Goal: Task Accomplishment & Management: Complete application form

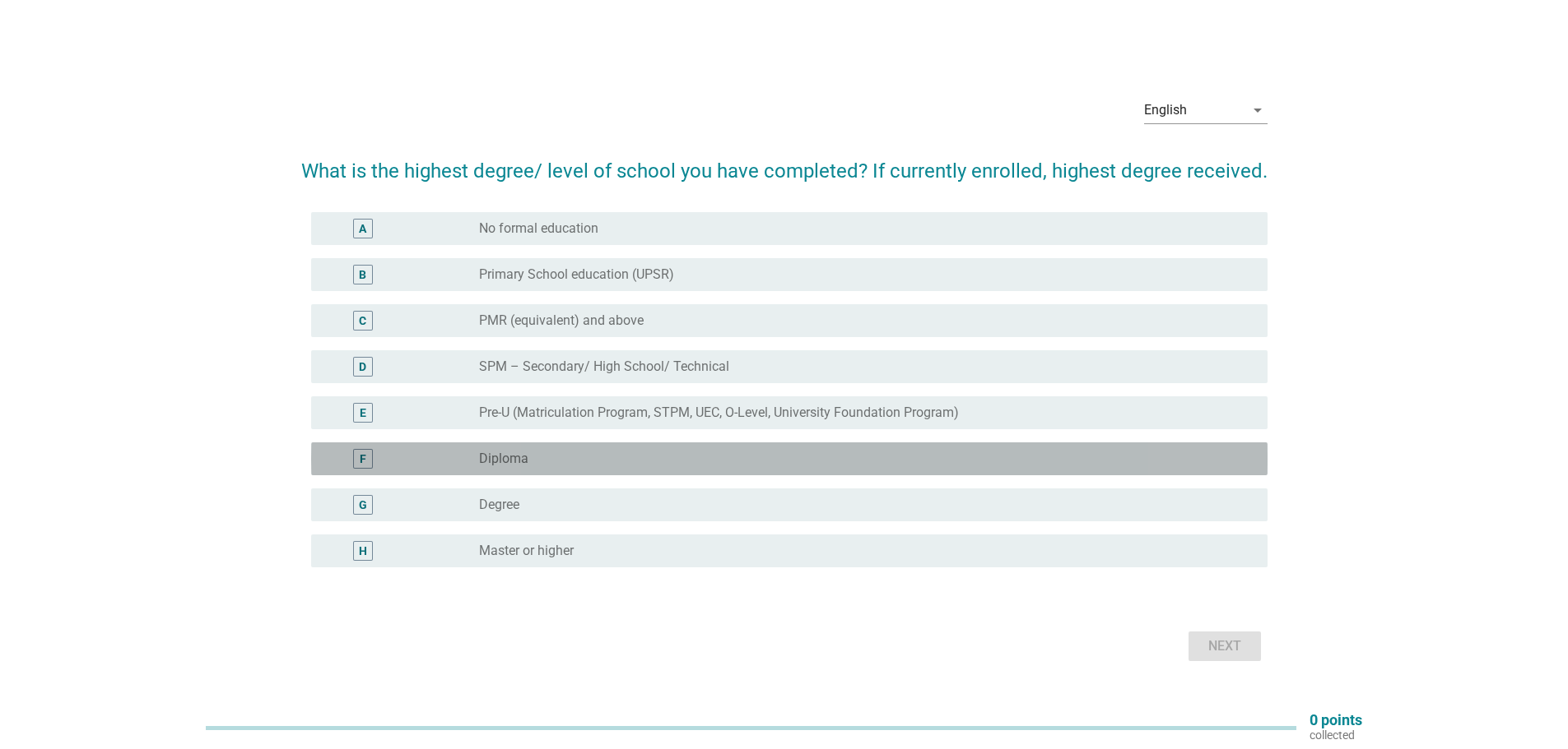
click at [574, 462] on div "radio_button_unchecked Diploma" at bounding box center [860, 459] width 762 height 17
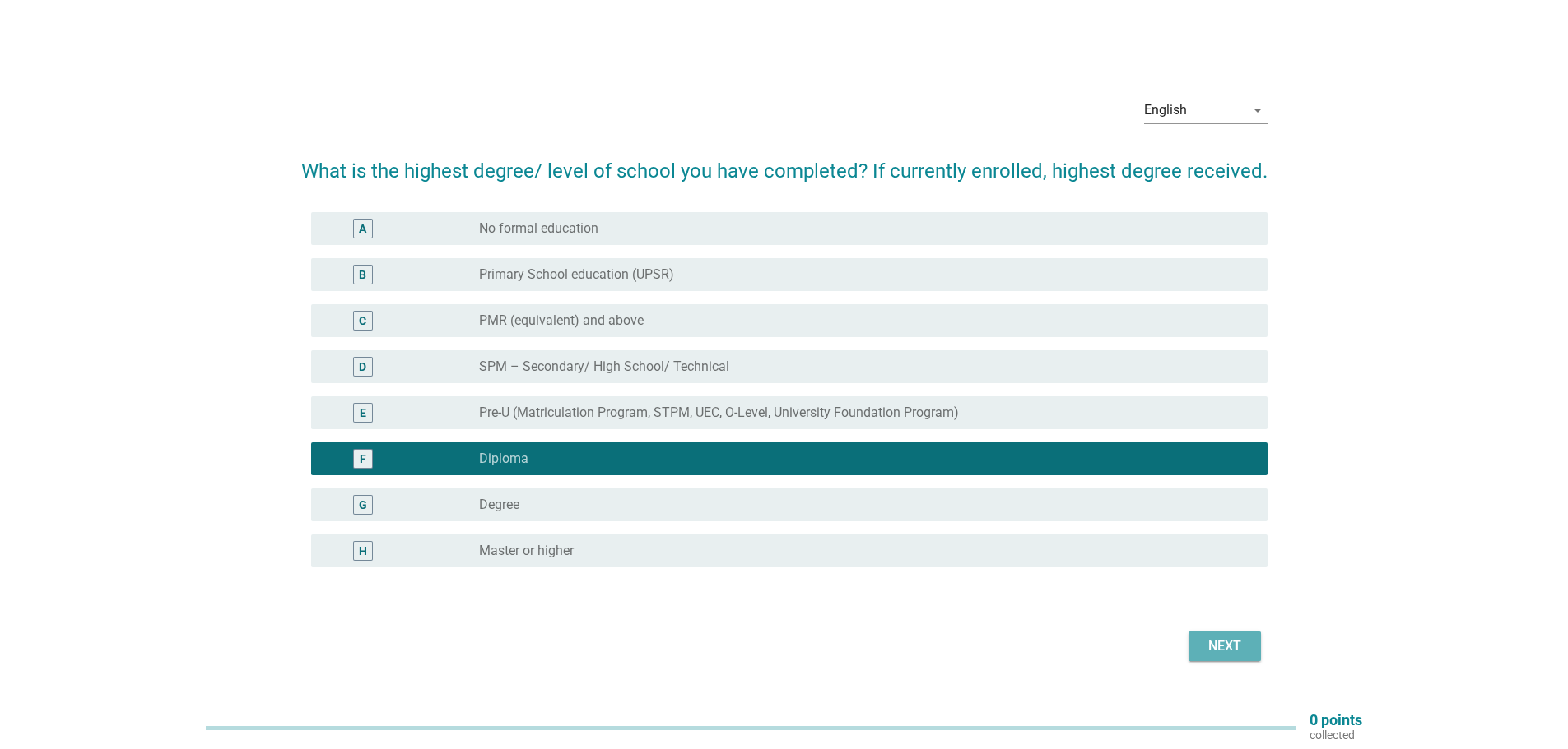
click at [1220, 651] on div "Next" at bounding box center [1225, 646] width 46 height 19
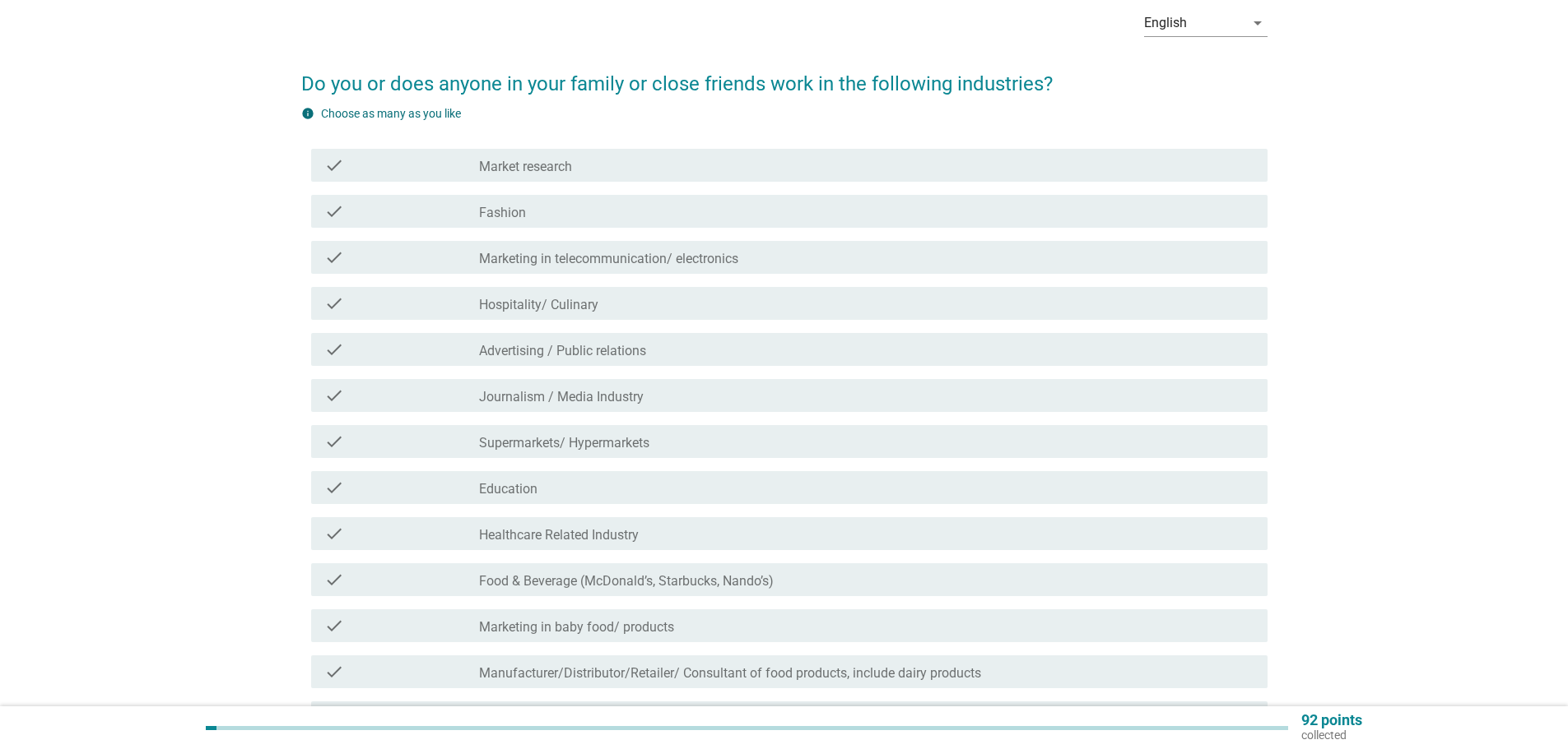
scroll to position [165, 0]
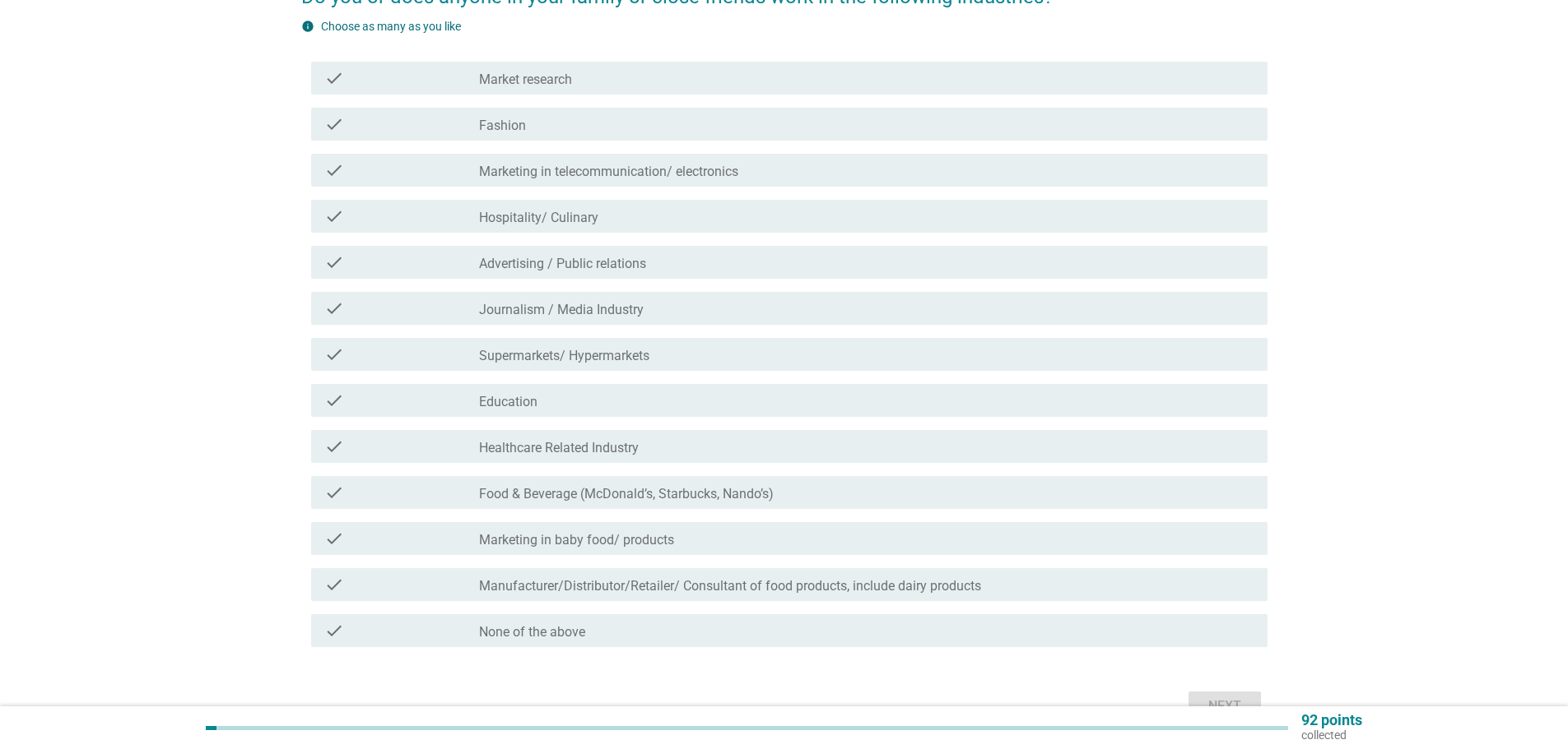
click at [670, 631] on div "check_box_outline_blank None of the above" at bounding box center [866, 630] width 775 height 19
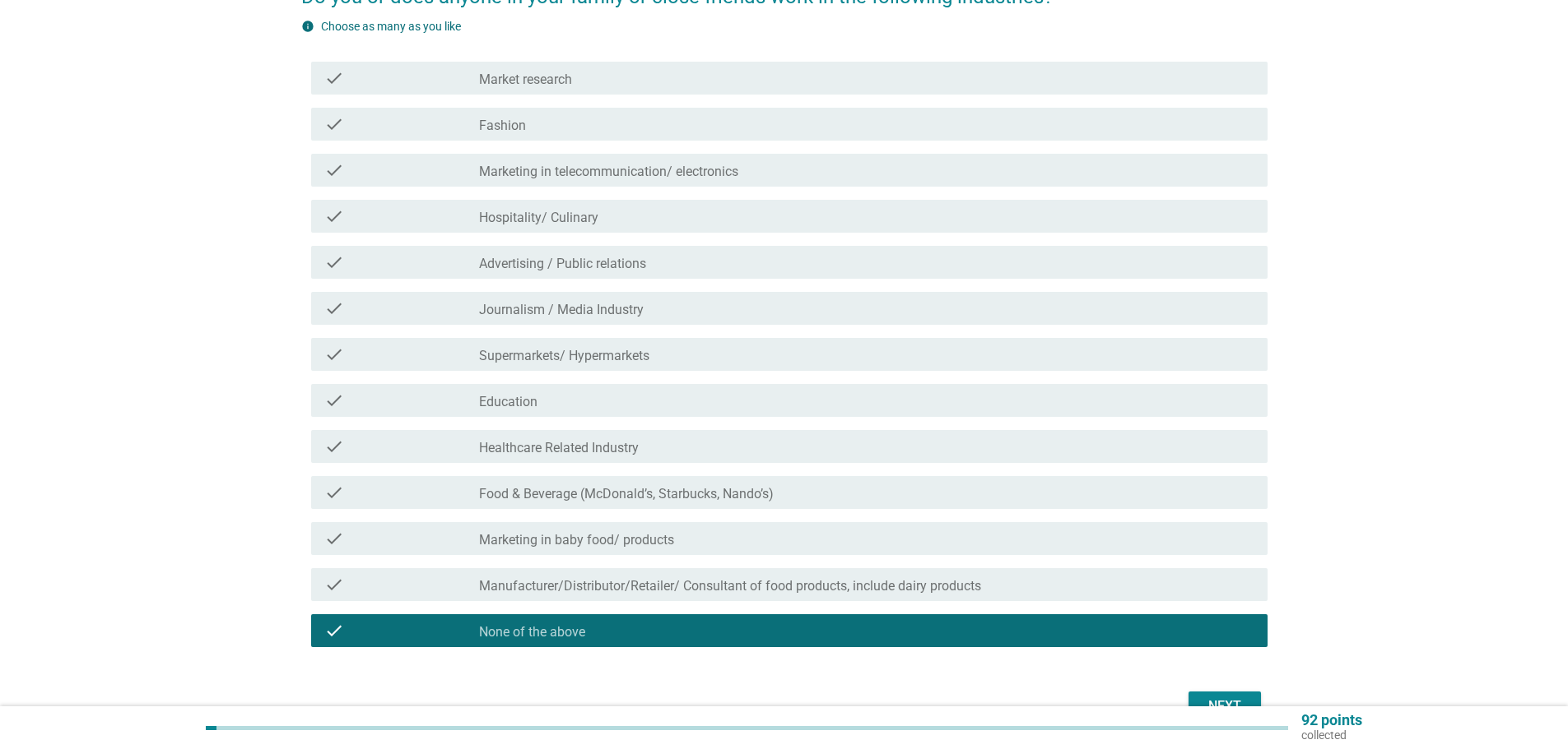
click at [1240, 701] on div "Next" at bounding box center [1225, 706] width 46 height 19
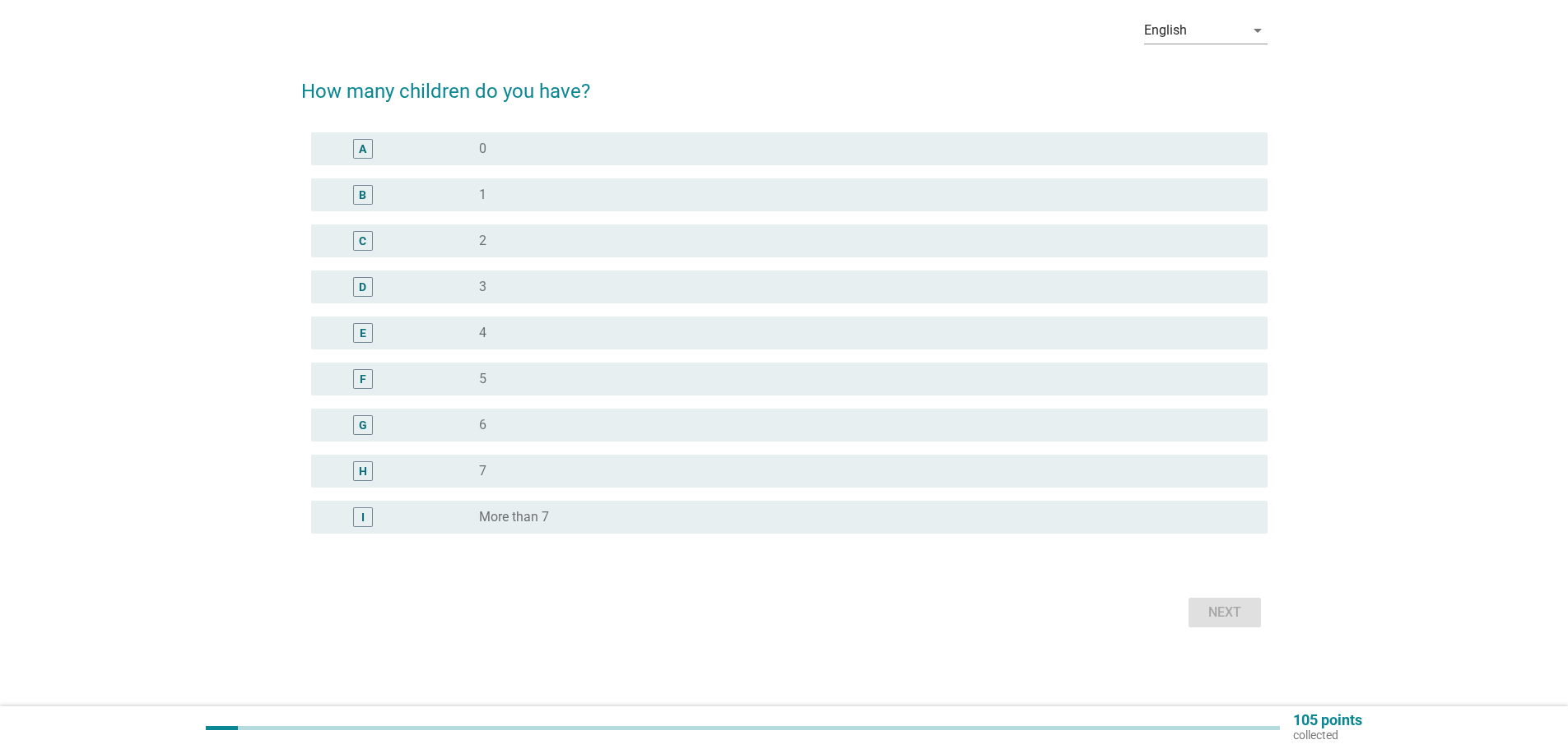
scroll to position [0, 0]
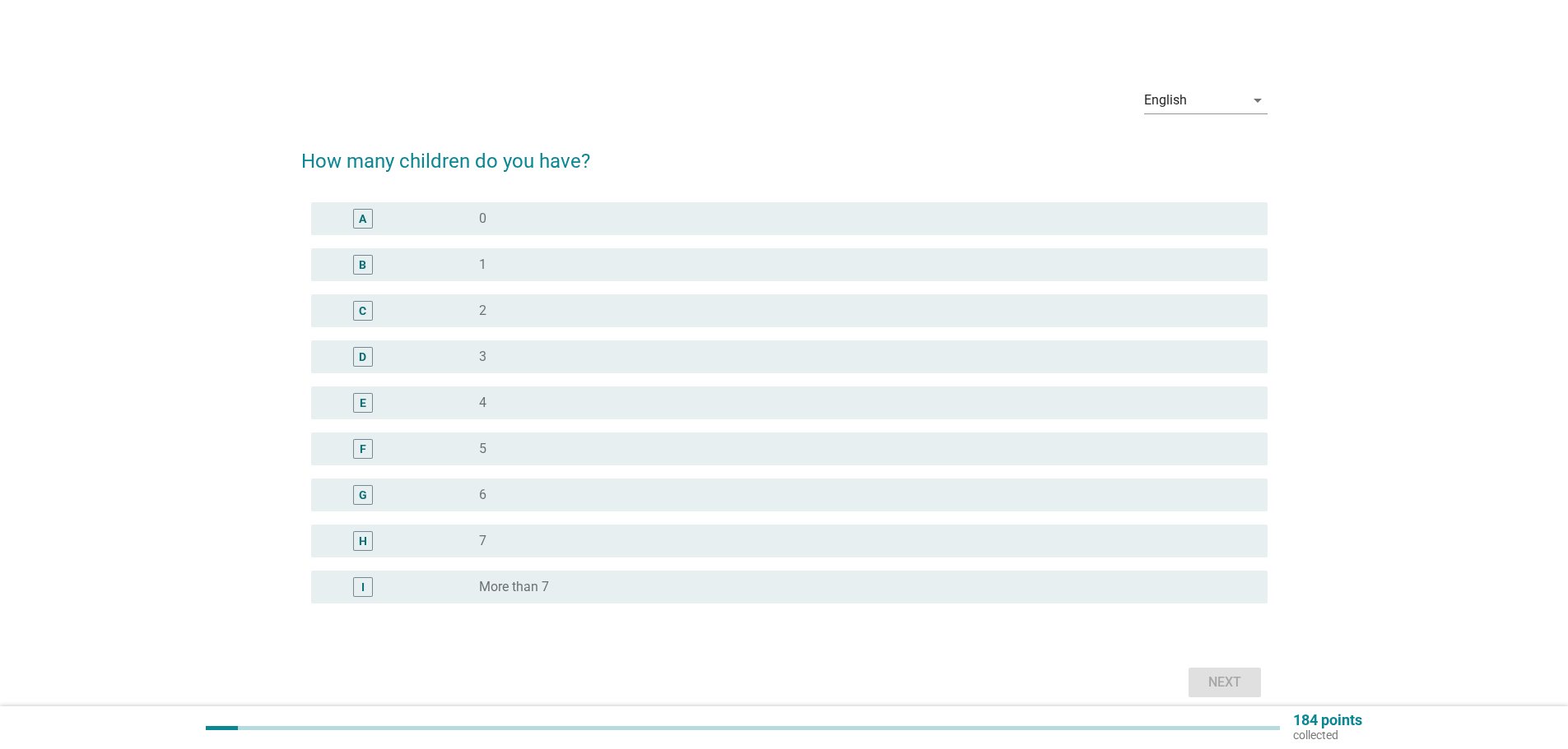
click at [505, 224] on div "radio_button_unchecked 0" at bounding box center [860, 219] width 762 height 17
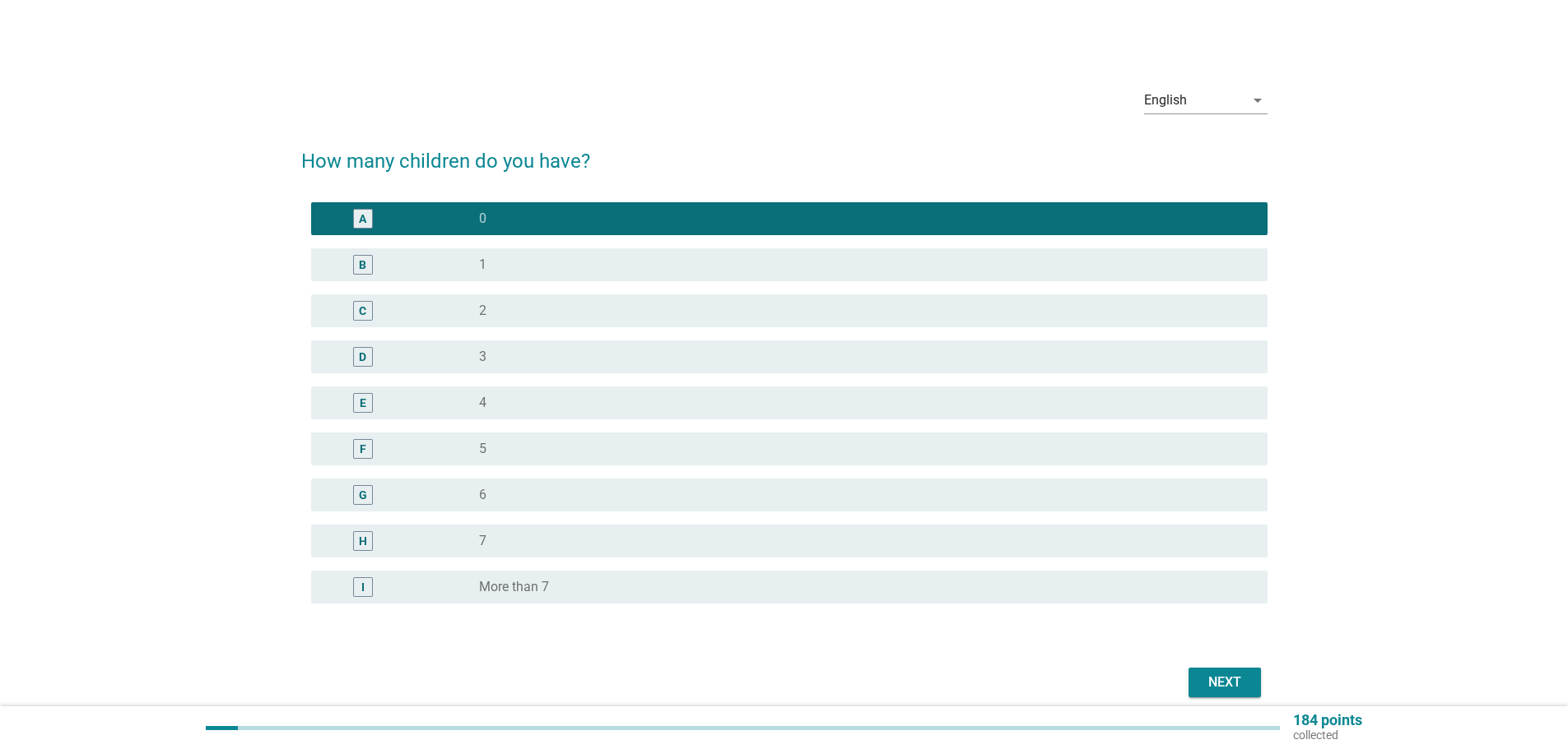
click at [1217, 682] on div "Next" at bounding box center [1225, 682] width 46 height 19
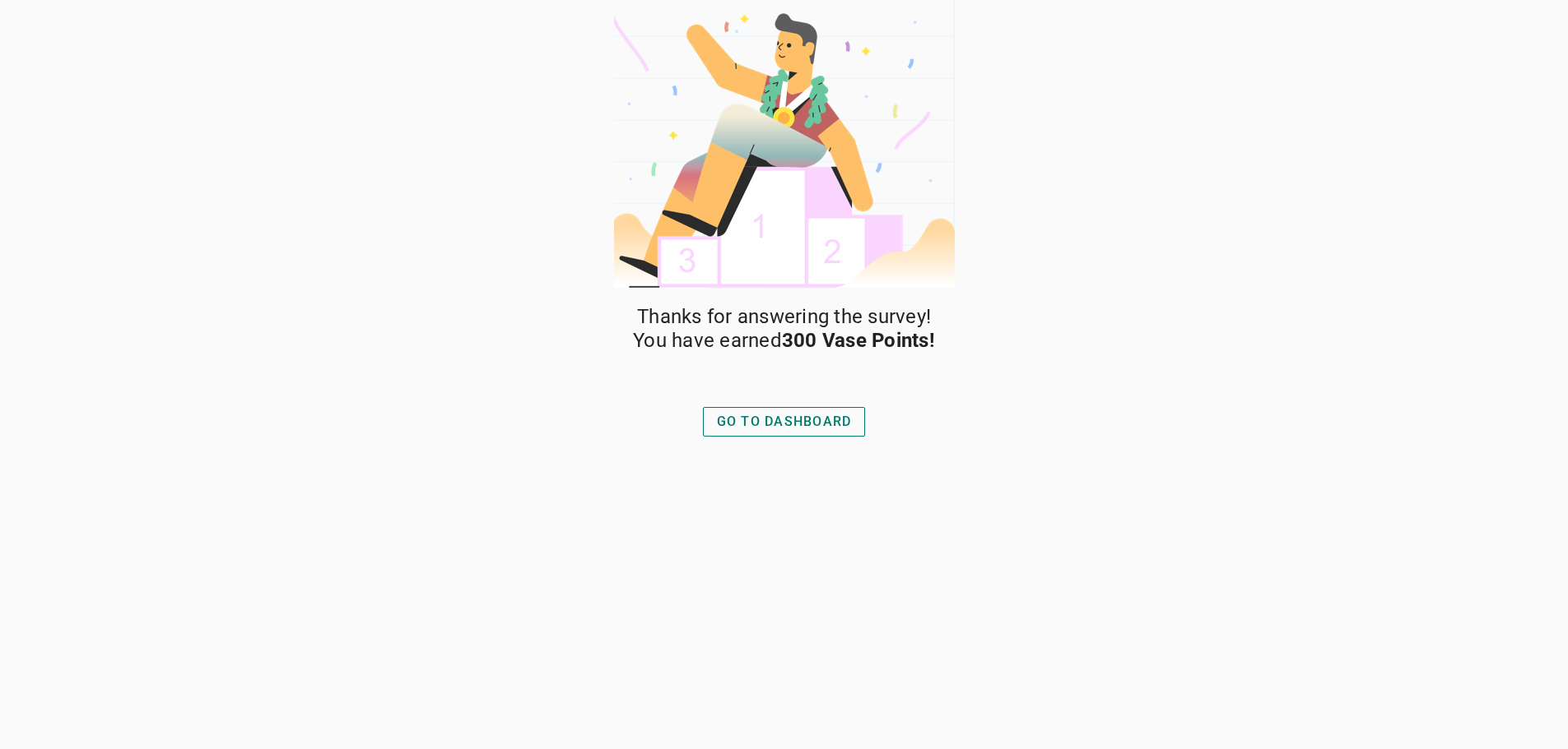
click at [833, 419] on div "GO TO DASHBOARD" at bounding box center [784, 421] width 135 height 19
